Goal: Task Accomplishment & Management: Use online tool/utility

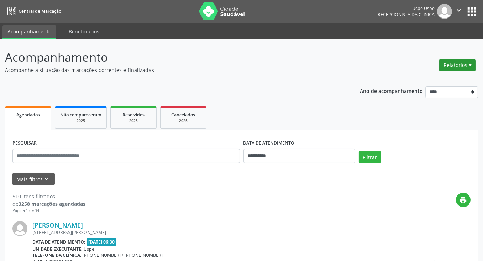
click at [459, 64] on button "Relatórios" at bounding box center [457, 65] width 36 height 12
click at [459, 68] on button "Relatórios" at bounding box center [457, 65] width 36 height 12
click at [431, 79] on link "Agendamentos" at bounding box center [437, 80] width 76 height 10
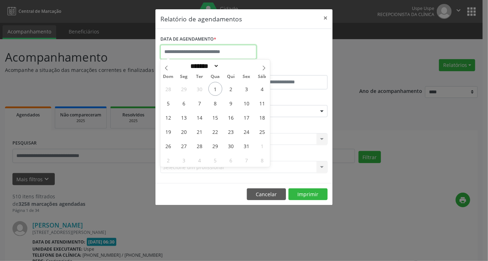
click at [224, 54] on input "text" at bounding box center [208, 52] width 96 height 14
click at [215, 101] on span "8" at bounding box center [215, 103] width 14 height 14
type input "**********"
click at [215, 101] on span "8" at bounding box center [215, 103] width 14 height 14
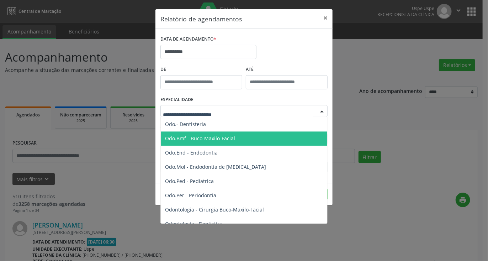
scroll to position [712, 0]
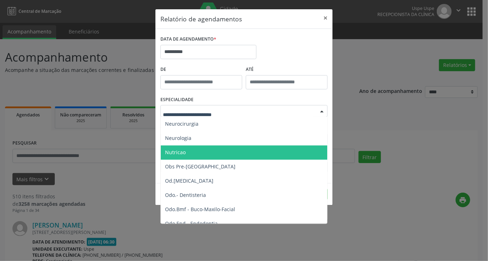
click at [183, 154] on span "Nutricao" at bounding box center [175, 152] width 21 height 7
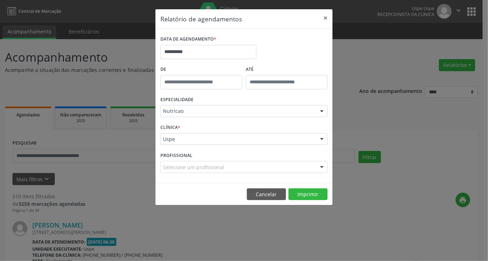
click at [224, 169] on div "Selecione um profissional" at bounding box center [243, 167] width 167 height 12
click at [223, 168] on input "text" at bounding box center [238, 170] width 150 height 14
click at [221, 168] on input "text" at bounding box center [238, 170] width 150 height 14
click at [204, 168] on input "text" at bounding box center [238, 170] width 150 height 14
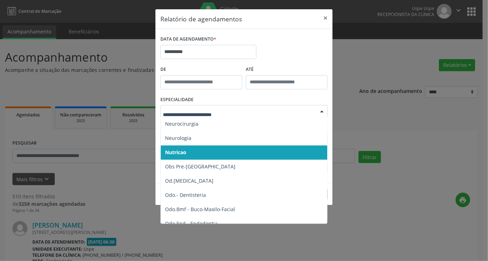
click at [192, 150] on span "Nutricao" at bounding box center [245, 153] width 168 height 14
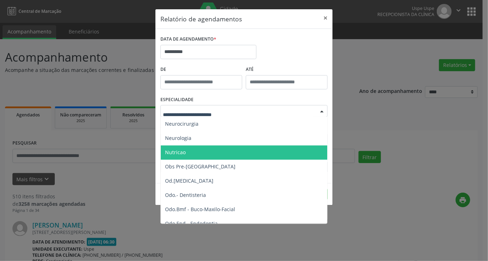
click at [176, 152] on span "Nutricao" at bounding box center [175, 152] width 21 height 7
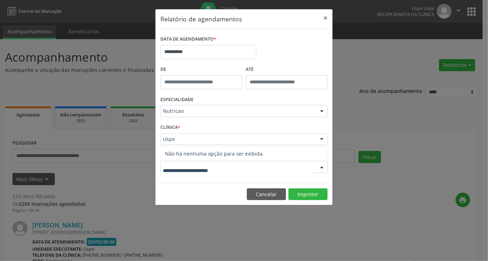
click at [208, 171] on input "text" at bounding box center [238, 170] width 150 height 14
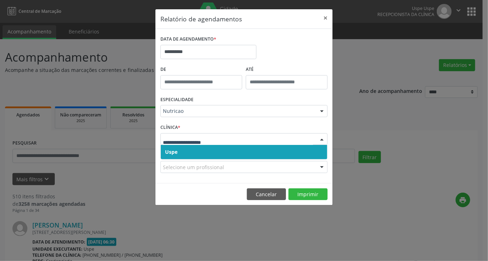
click at [194, 150] on span "Uspe" at bounding box center [244, 152] width 166 height 14
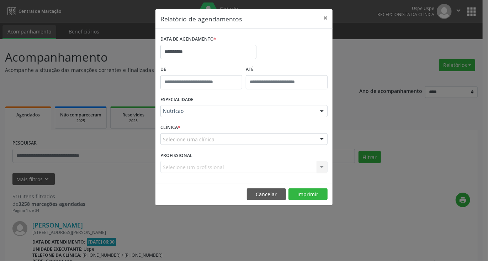
click at [216, 139] on div "Selecione uma clínica" at bounding box center [243, 139] width 167 height 12
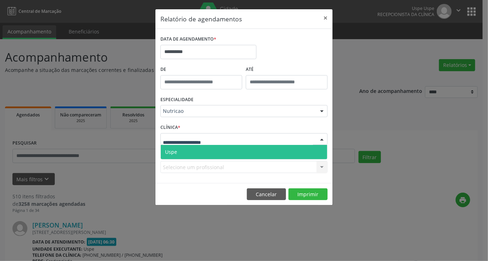
click at [183, 149] on span "Uspe" at bounding box center [244, 152] width 166 height 14
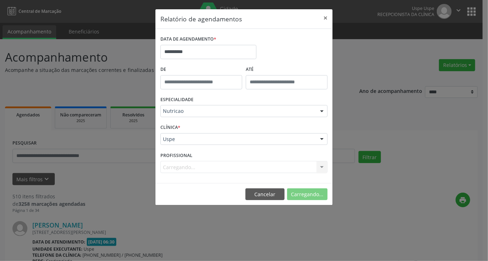
click at [205, 166] on div "Carregando... Nenhum resultado encontrado para: " " Não há nenhuma opção para s…" at bounding box center [243, 167] width 167 height 12
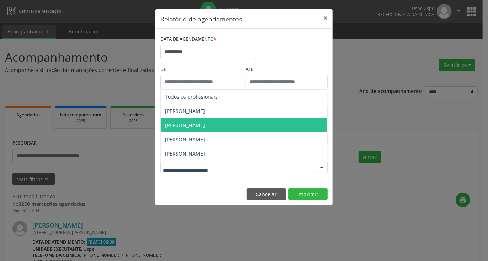
click at [201, 124] on span "[PERSON_NAME]" at bounding box center [185, 125] width 40 height 7
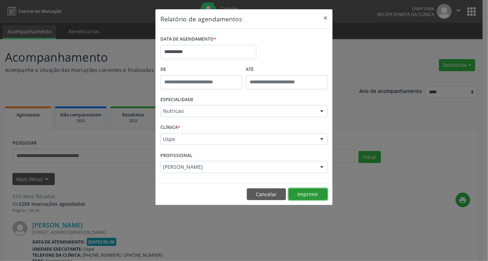
click at [302, 190] on button "Imprimir" at bounding box center [308, 194] width 39 height 12
